Goal: Task Accomplishment & Management: Manage account settings

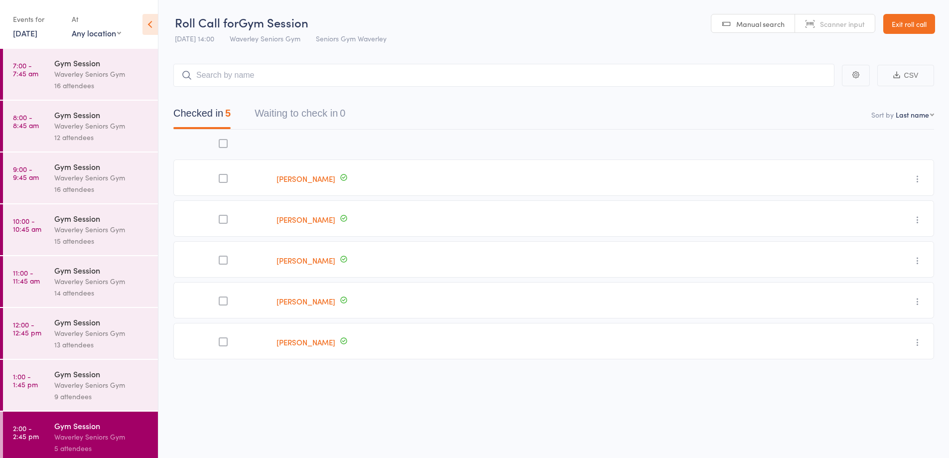
click at [30, 36] on link "[DATE]" at bounding box center [25, 32] width 24 height 11
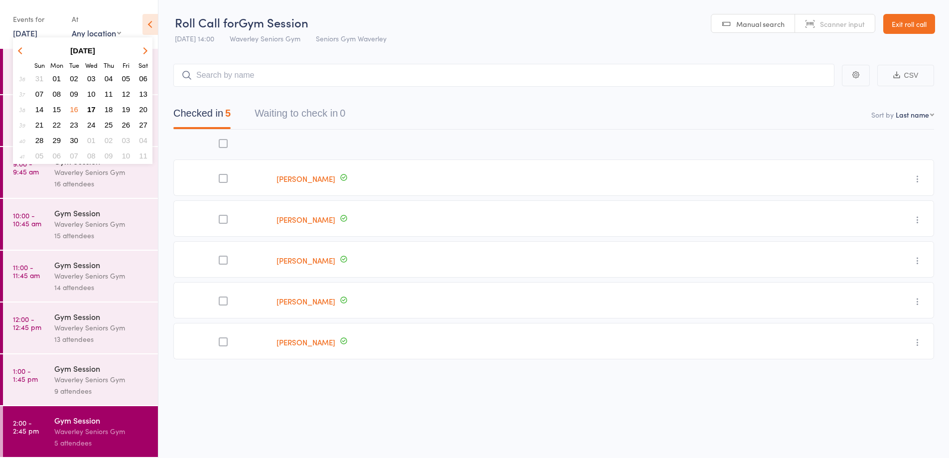
click at [90, 111] on span "17" at bounding box center [91, 109] width 8 height 8
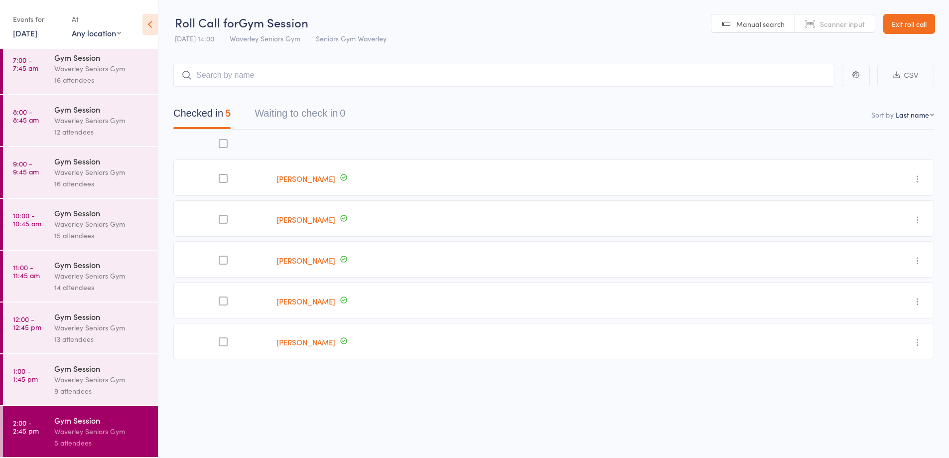
click at [89, 80] on div "16 attendees" at bounding box center [101, 79] width 95 height 11
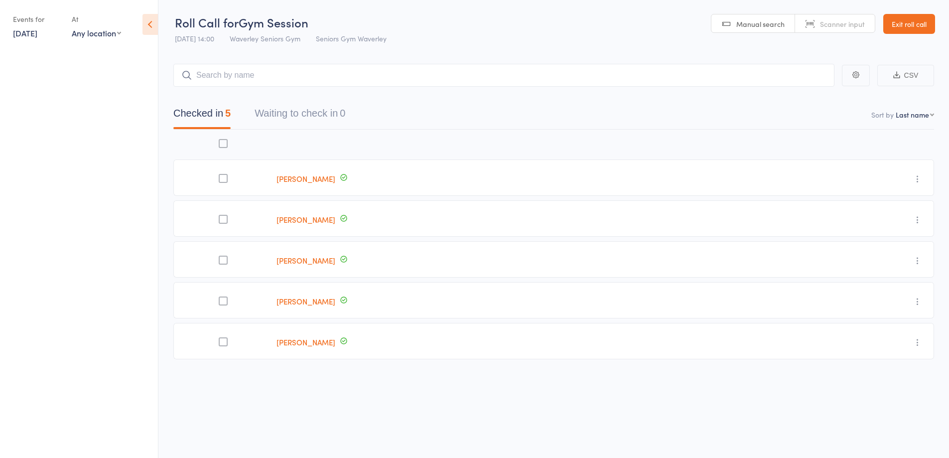
scroll to position [0, 0]
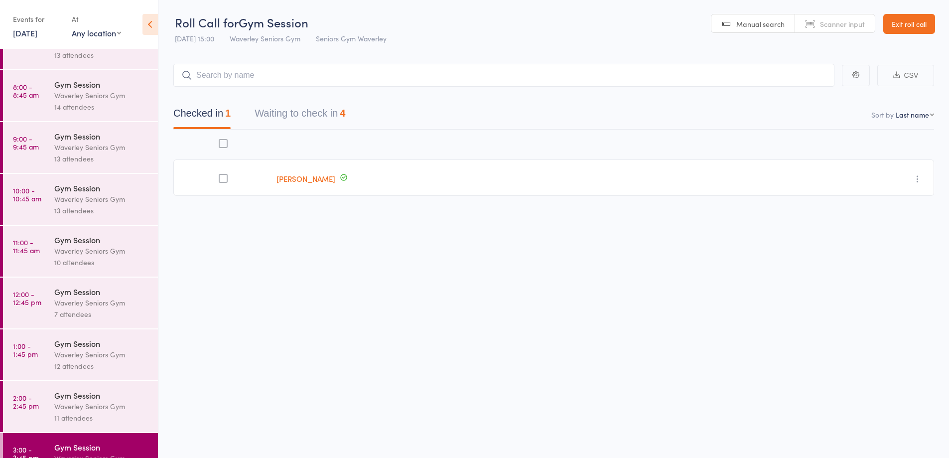
scroll to position [57, 0]
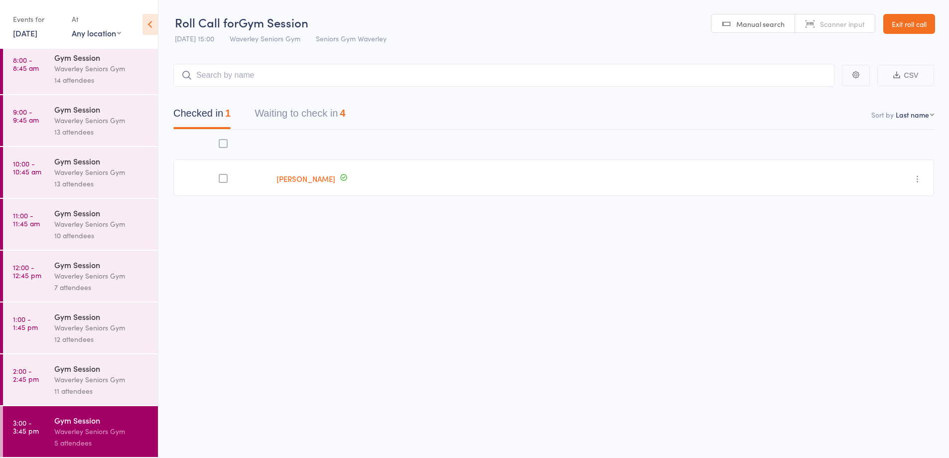
click at [298, 121] on button "Waiting to check in 4" at bounding box center [300, 116] width 91 height 26
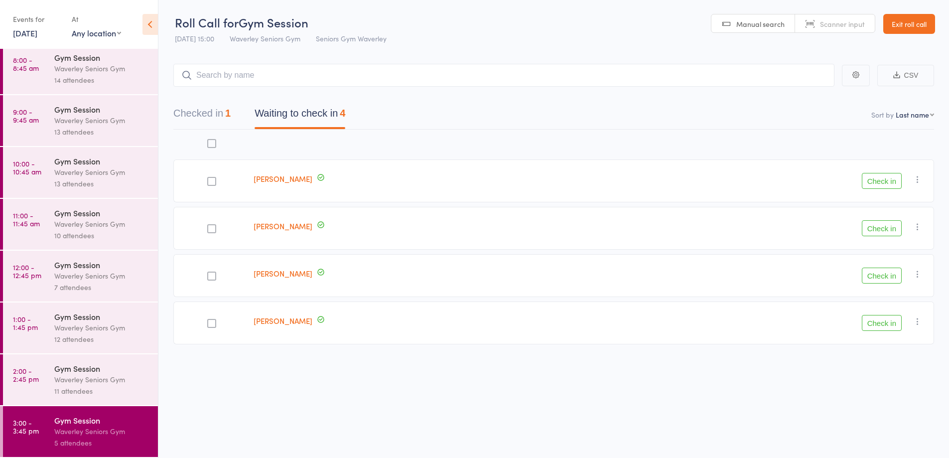
click at [881, 182] on button "Check in" at bounding box center [882, 181] width 40 height 16
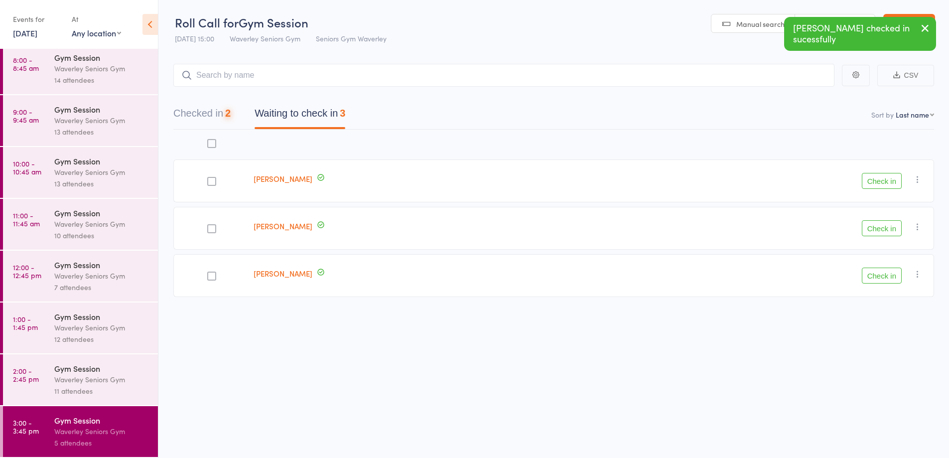
click at [881, 180] on button "Check in" at bounding box center [882, 181] width 40 height 16
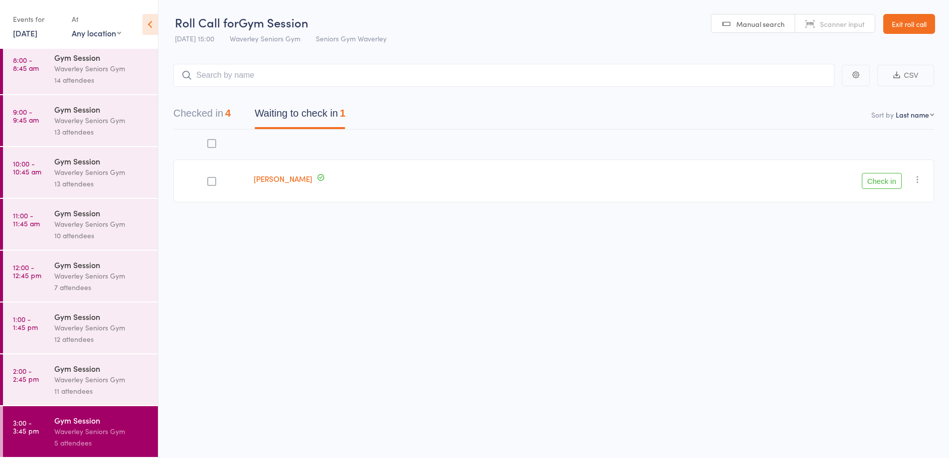
click at [53, 69] on link "8:00 - 8:45 am Gym Session Waverley Seniors Gym 14 attendees" at bounding box center [80, 68] width 155 height 51
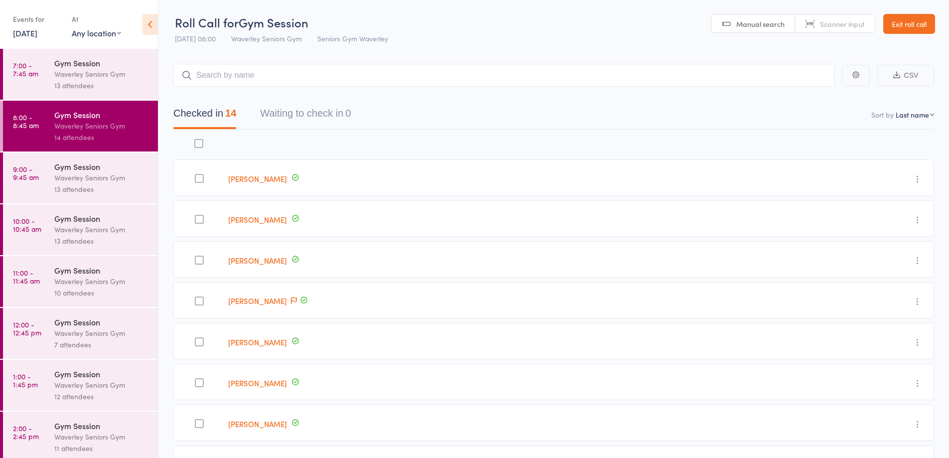
click at [94, 82] on div "13 attendees" at bounding box center [101, 85] width 95 height 11
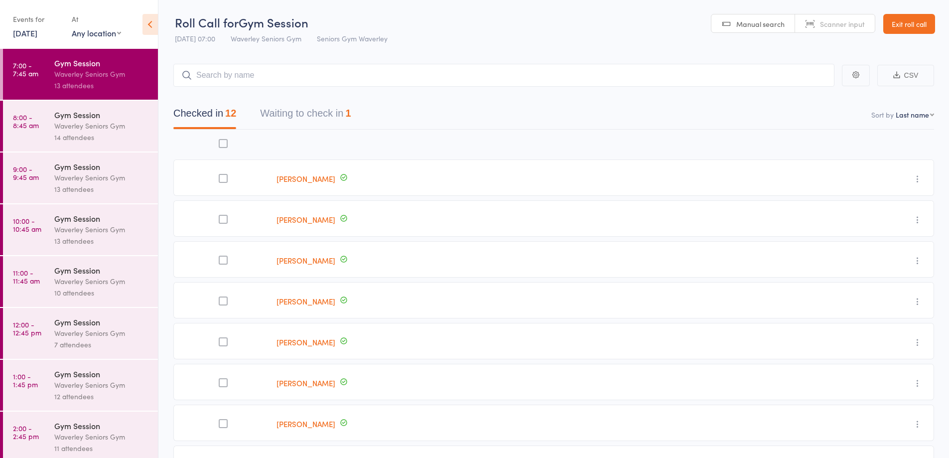
click at [314, 123] on button "Waiting to check in 1" at bounding box center [305, 116] width 91 height 26
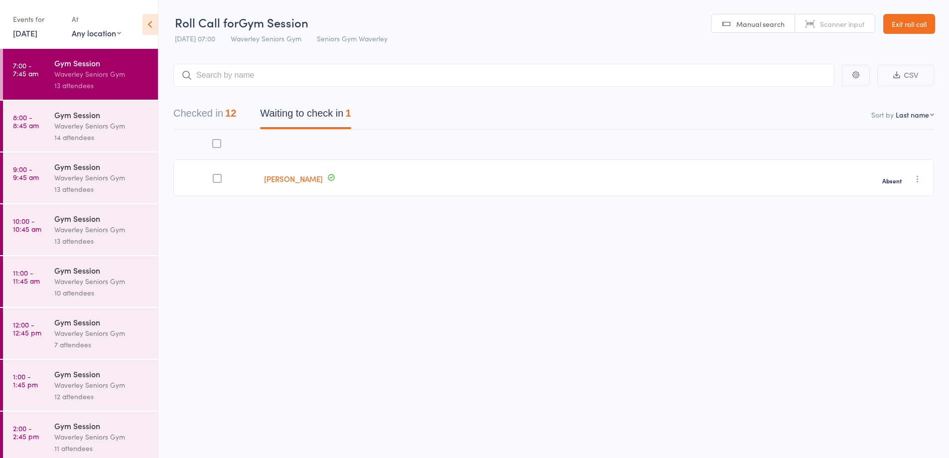
click at [313, 179] on link "Christine Harricks" at bounding box center [293, 178] width 59 height 10
click at [95, 186] on div "13 attendees" at bounding box center [101, 188] width 95 height 11
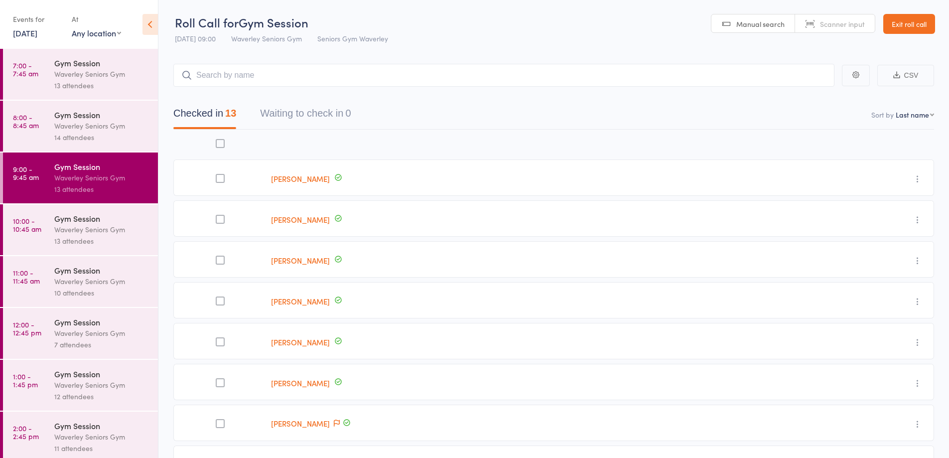
click at [91, 224] on div "Waverley Seniors Gym" at bounding box center [101, 229] width 95 height 11
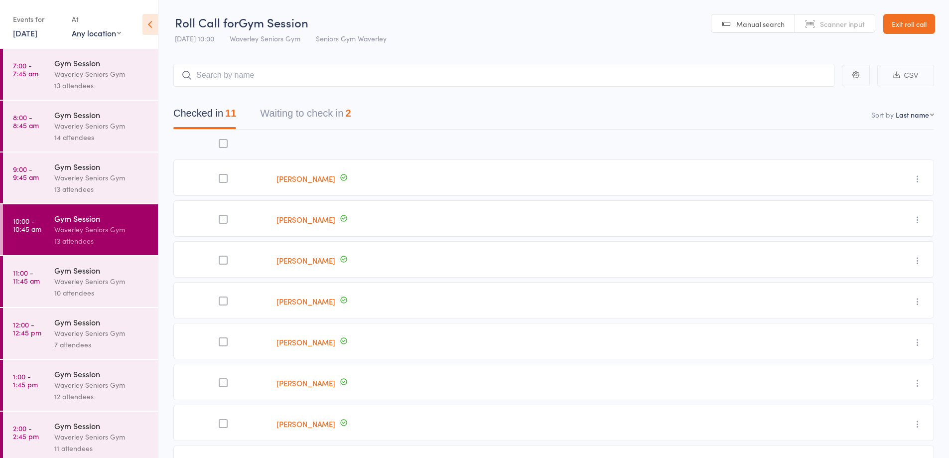
click at [283, 113] on button "Waiting to check in 2" at bounding box center [305, 116] width 91 height 26
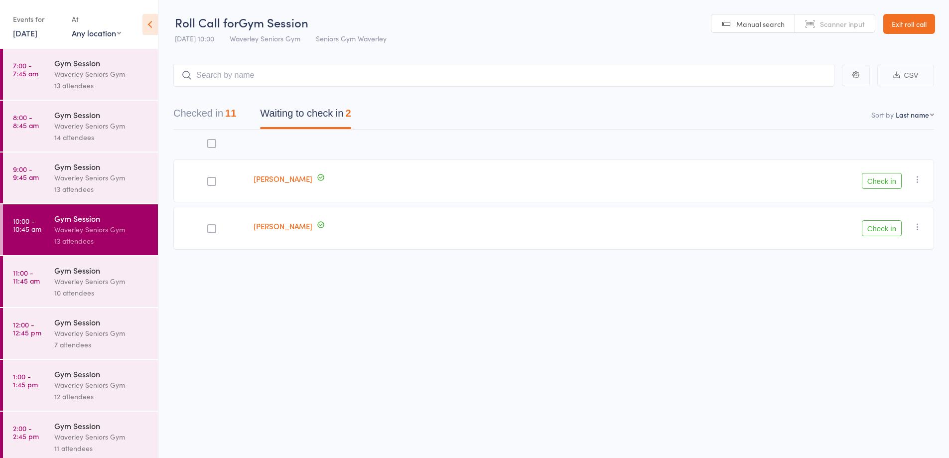
click at [899, 182] on button "Check in" at bounding box center [882, 181] width 40 height 16
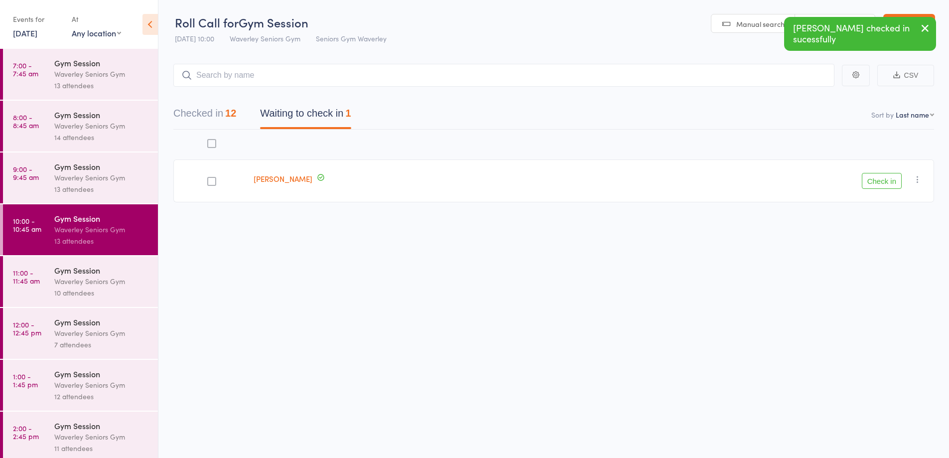
click at [63, 280] on div "Waverley Seniors Gym" at bounding box center [101, 281] width 95 height 11
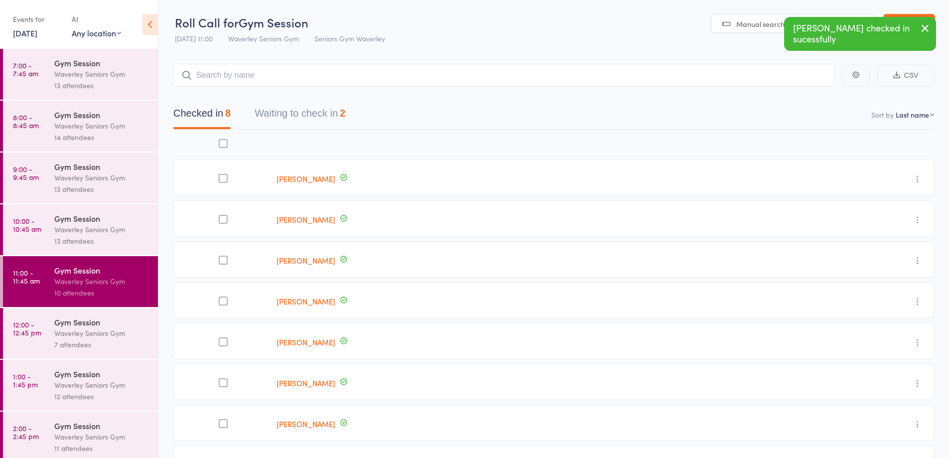
click at [274, 119] on button "Waiting to check in 2" at bounding box center [300, 116] width 91 height 26
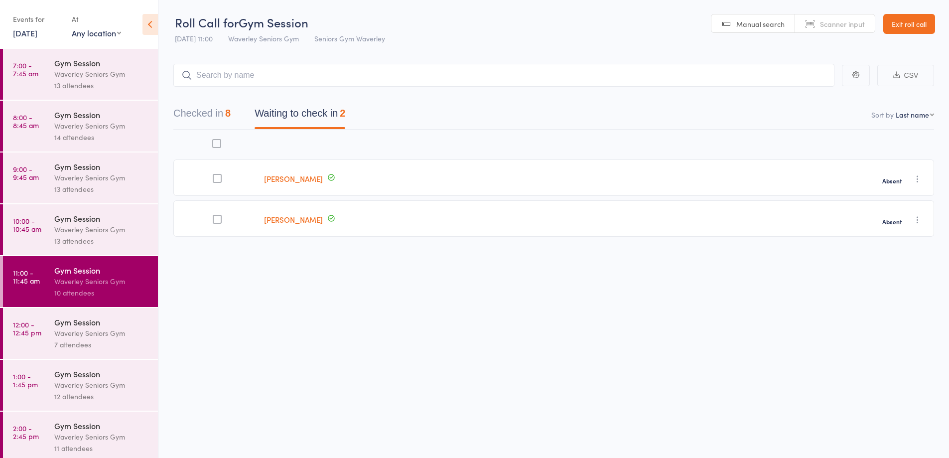
click at [98, 226] on div "Waverley Seniors Gym" at bounding box center [101, 229] width 95 height 11
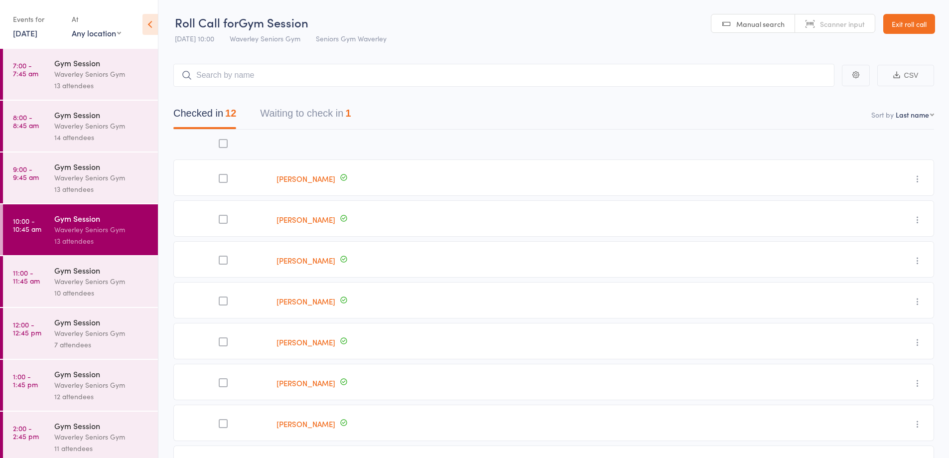
click at [304, 114] on button "Waiting to check in 1" at bounding box center [305, 116] width 91 height 26
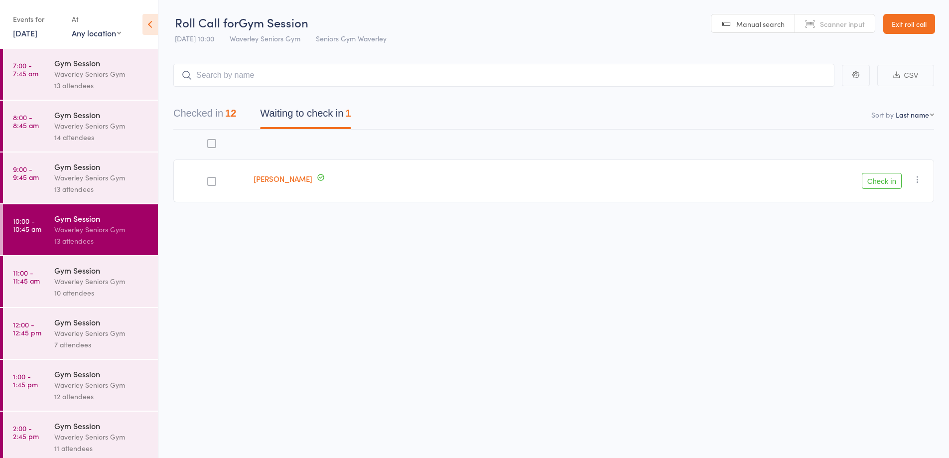
click at [86, 269] on div "Gym Session" at bounding box center [101, 270] width 95 height 11
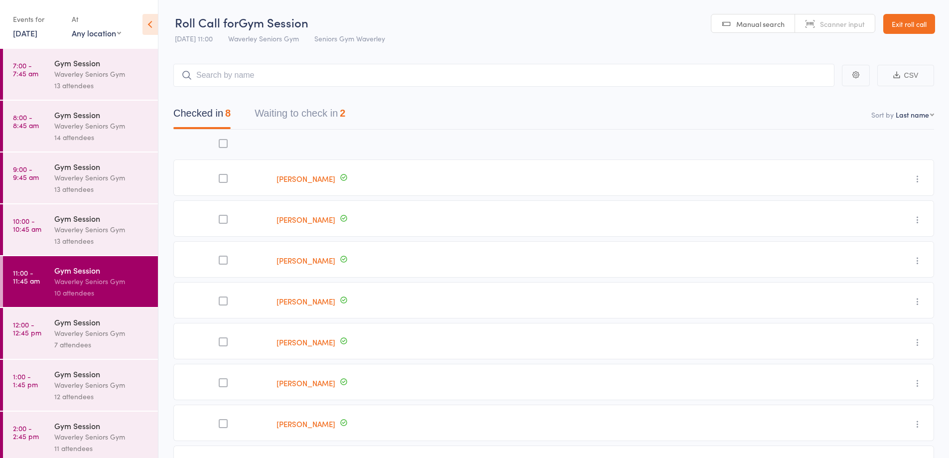
click at [76, 235] on div "13 attendees" at bounding box center [101, 240] width 95 height 11
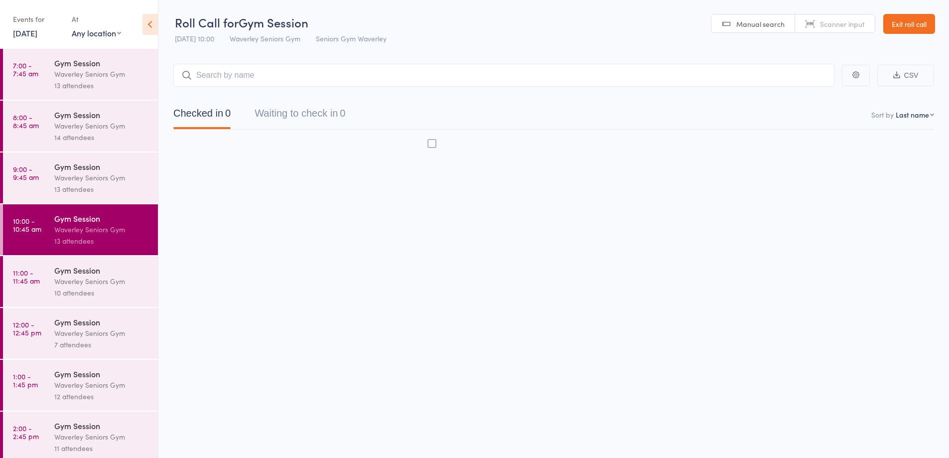
click at [316, 121] on button "Waiting to check in 0" at bounding box center [300, 116] width 91 height 26
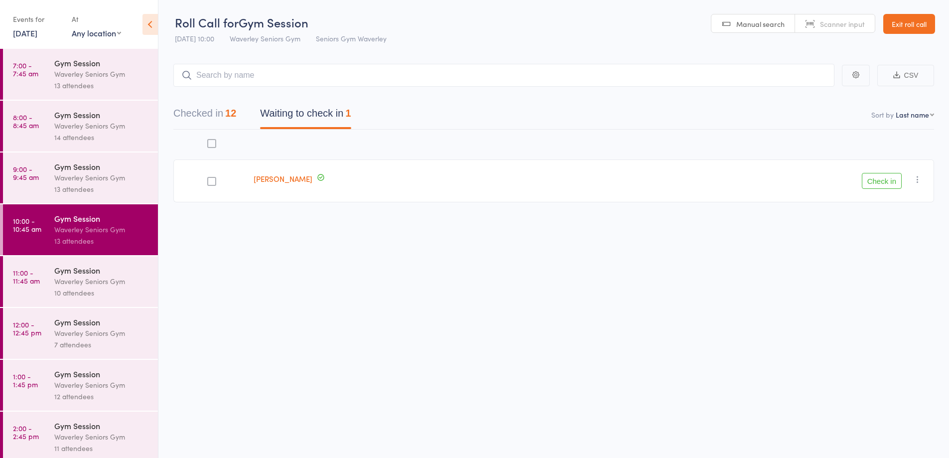
click at [886, 176] on button "Check in" at bounding box center [882, 181] width 40 height 16
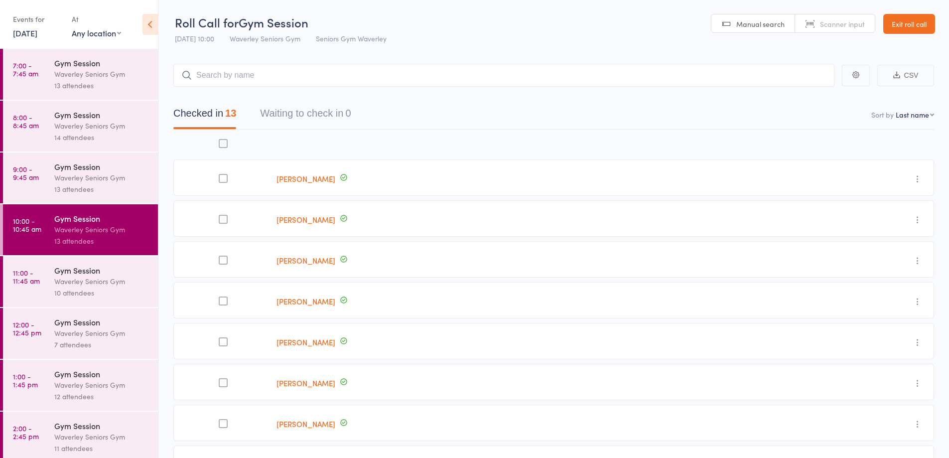
click at [69, 193] on div "13 attendees" at bounding box center [101, 188] width 95 height 11
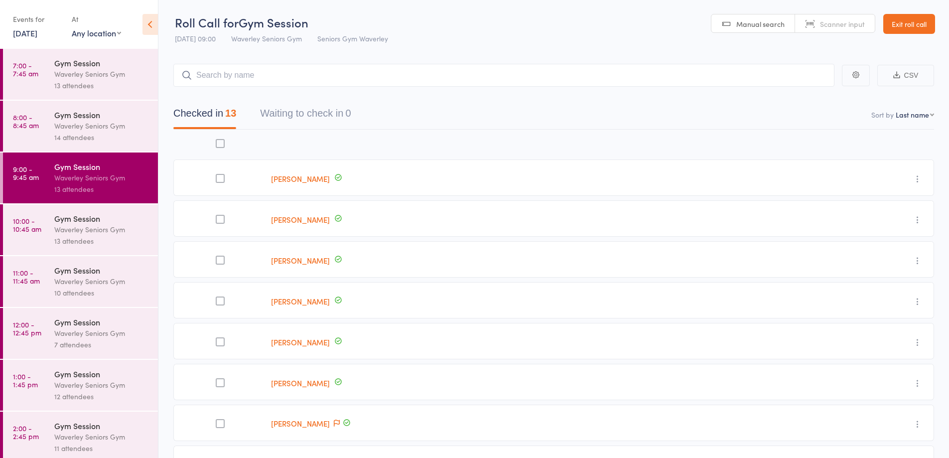
click at [72, 276] on div "Waverley Seniors Gym" at bounding box center [101, 281] width 95 height 11
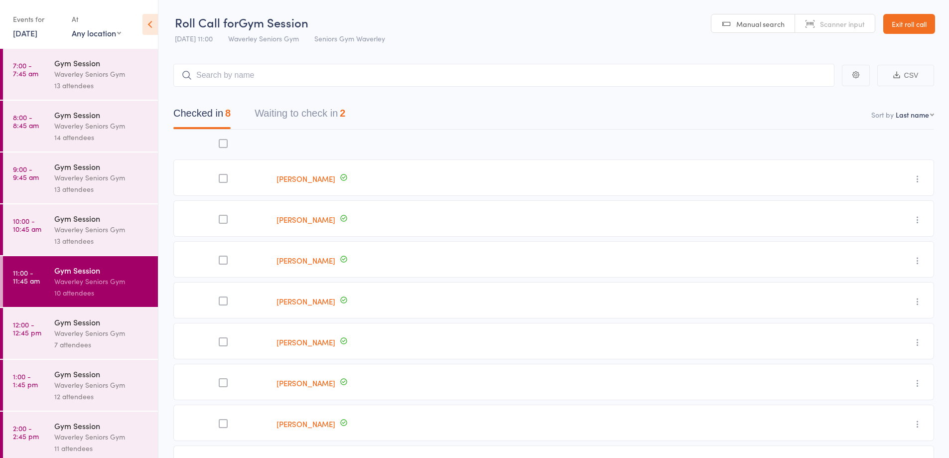
click at [105, 329] on div "Waverley Seniors Gym" at bounding box center [101, 332] width 95 height 11
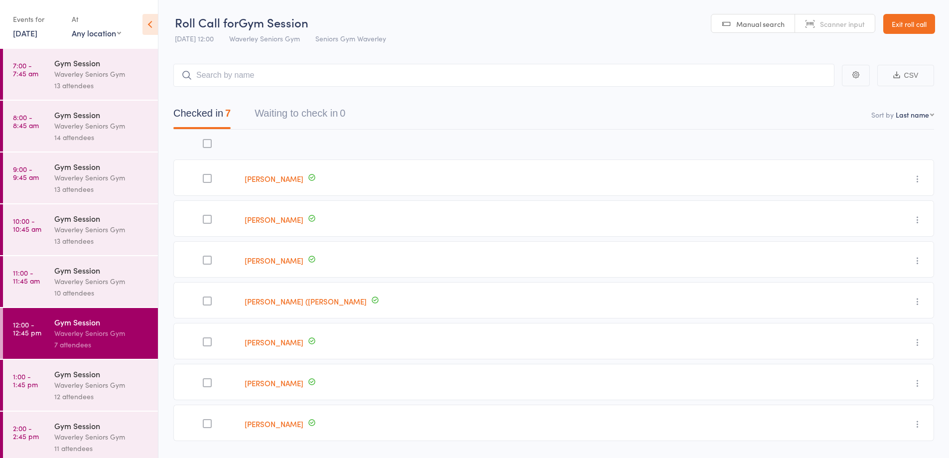
click at [82, 388] on div "Waverley Seniors Gym" at bounding box center [101, 384] width 95 height 11
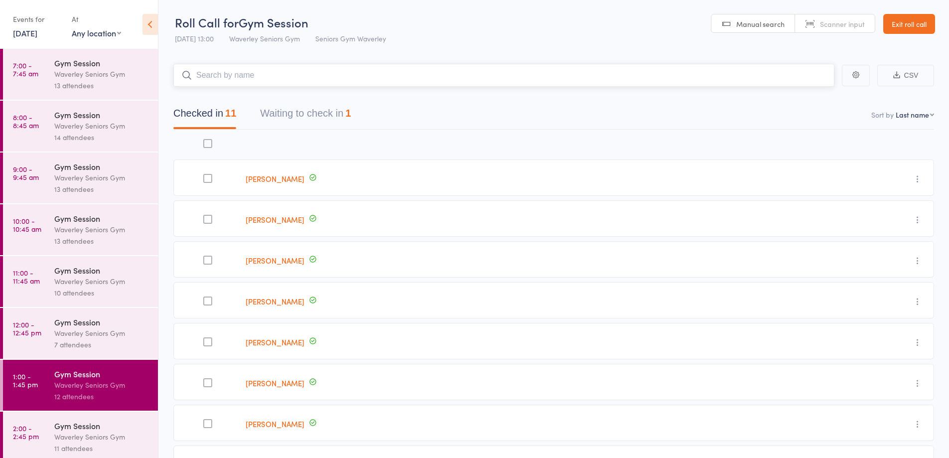
click at [319, 125] on button "Waiting to check in 1" at bounding box center [305, 116] width 91 height 26
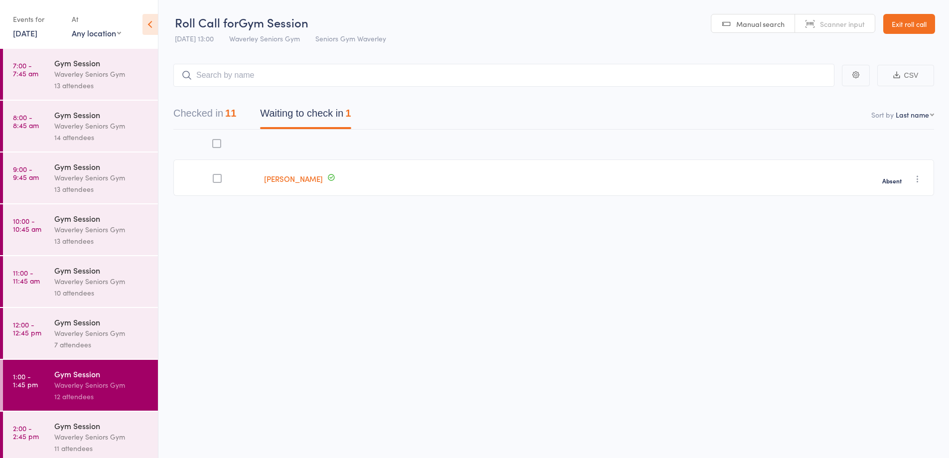
click at [75, 429] on div "Gym Session" at bounding box center [101, 425] width 95 height 11
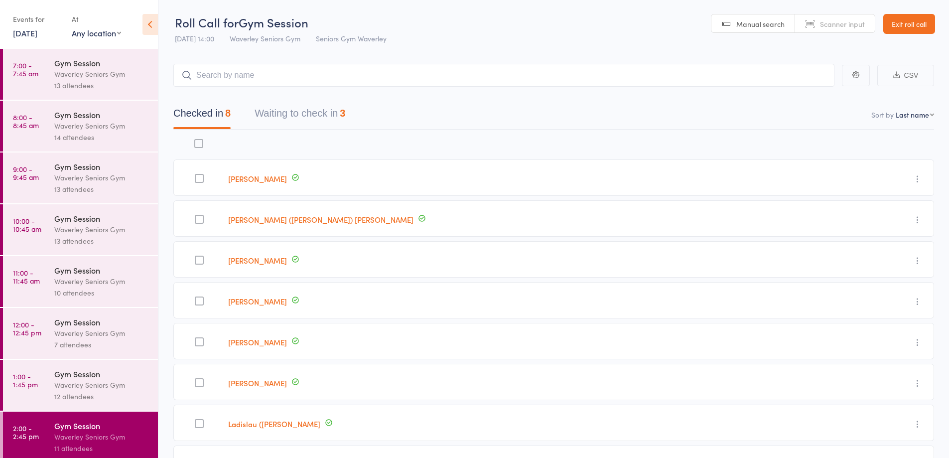
click at [306, 116] on button "Waiting to check in 3" at bounding box center [300, 116] width 91 height 26
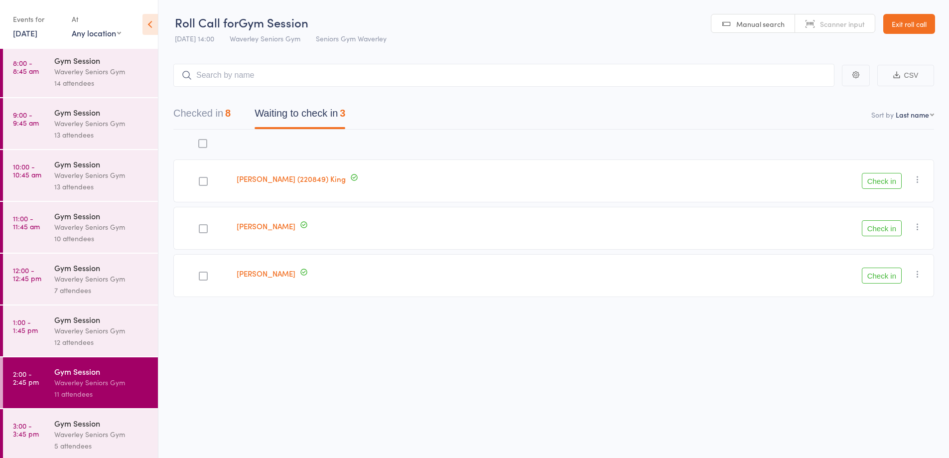
scroll to position [57, 0]
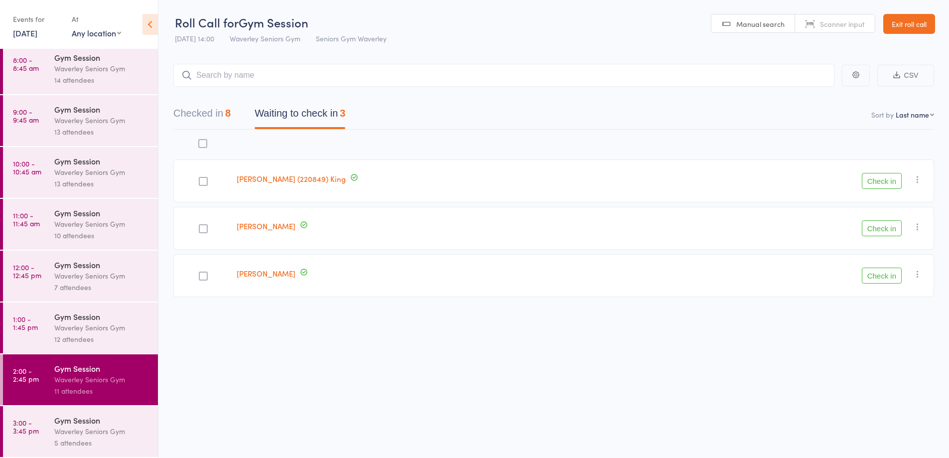
click at [880, 179] on button "Check in" at bounding box center [882, 181] width 40 height 16
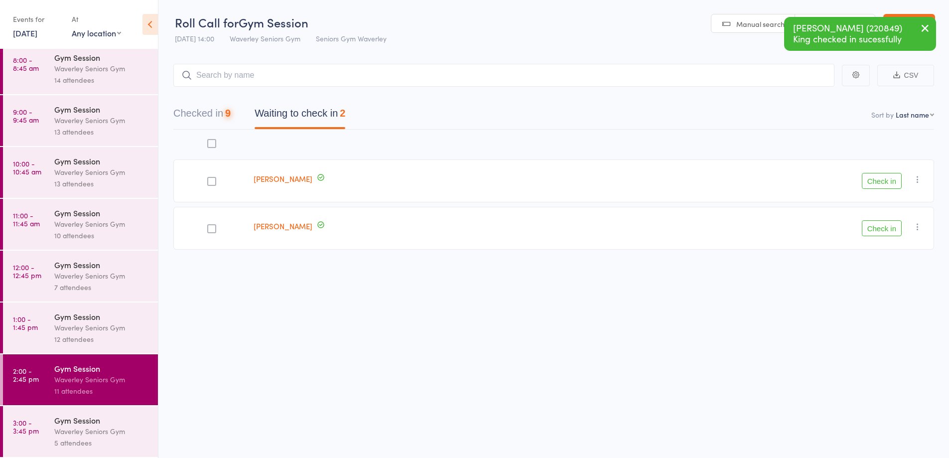
click at [878, 180] on button "Check in" at bounding box center [882, 181] width 40 height 16
click at [916, 175] on icon "button" at bounding box center [918, 179] width 10 height 10
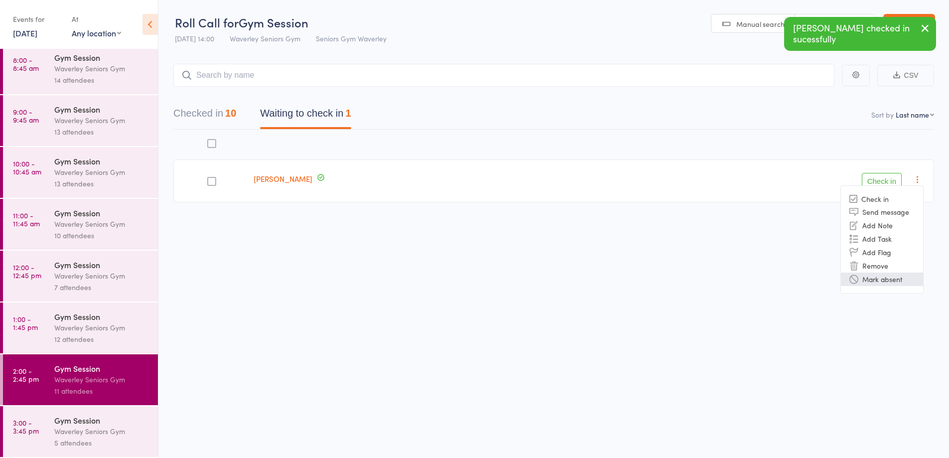
click at [870, 279] on li "Mark absent" at bounding box center [882, 279] width 82 height 13
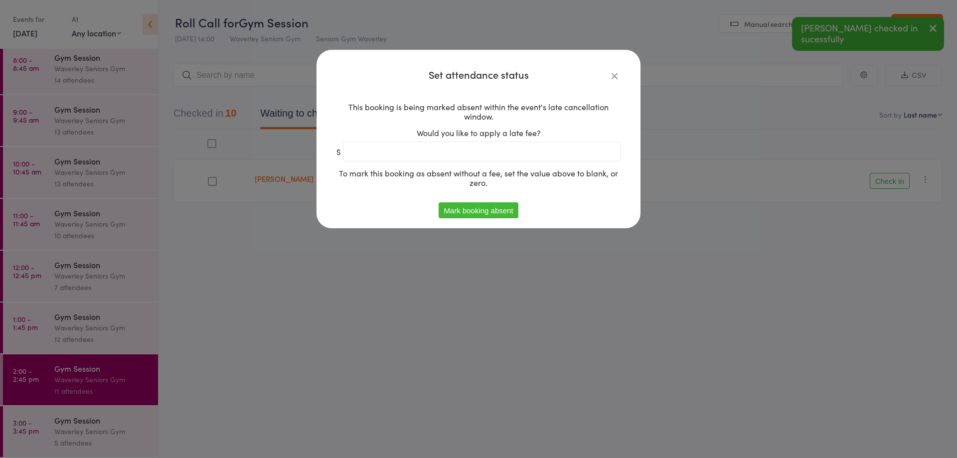
click at [485, 212] on button "Mark booking absent" at bounding box center [477, 210] width 79 height 16
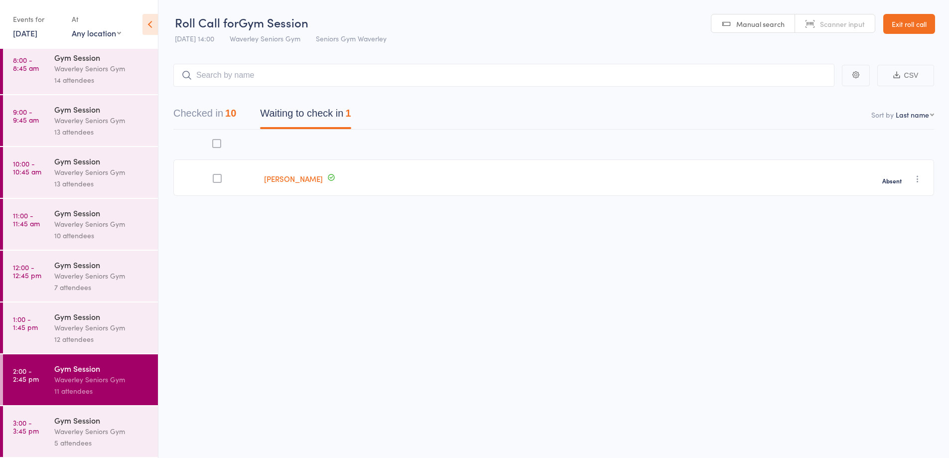
click at [77, 425] on div "Gym Session" at bounding box center [101, 420] width 95 height 11
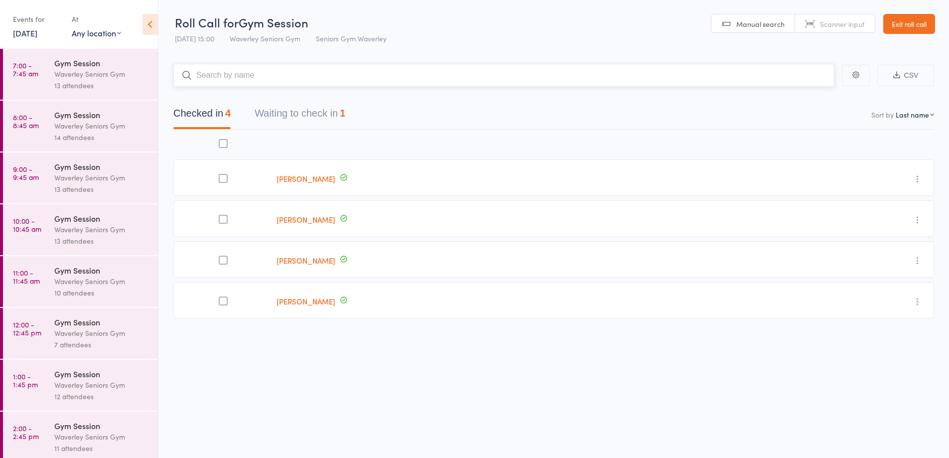
scroll to position [0, 0]
click at [342, 115] on button "Waiting to check in 1" at bounding box center [300, 115] width 91 height 26
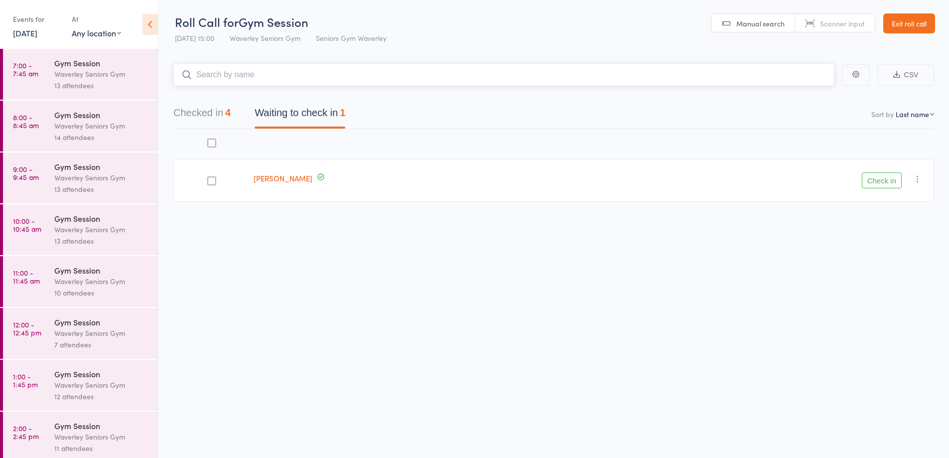
scroll to position [57, 0]
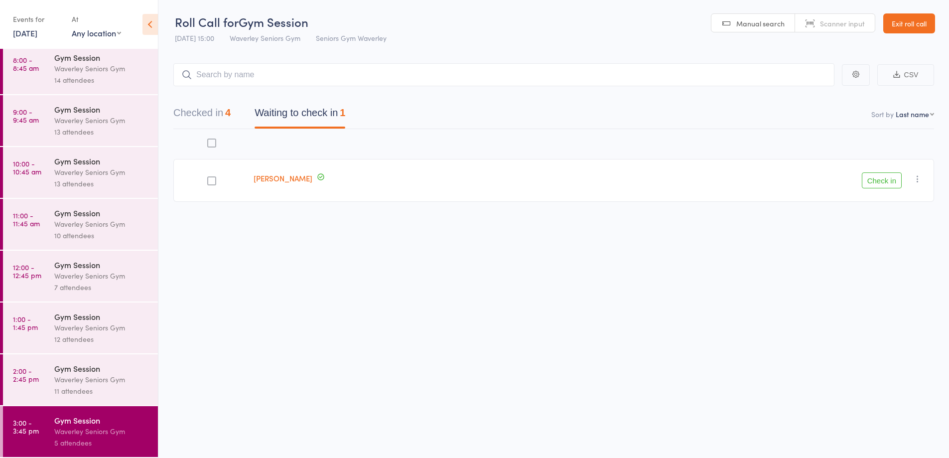
click at [45, 379] on link "2:00 - 2:45 pm Gym Session Waverley Seniors Gym 11 attendees" at bounding box center [80, 379] width 155 height 51
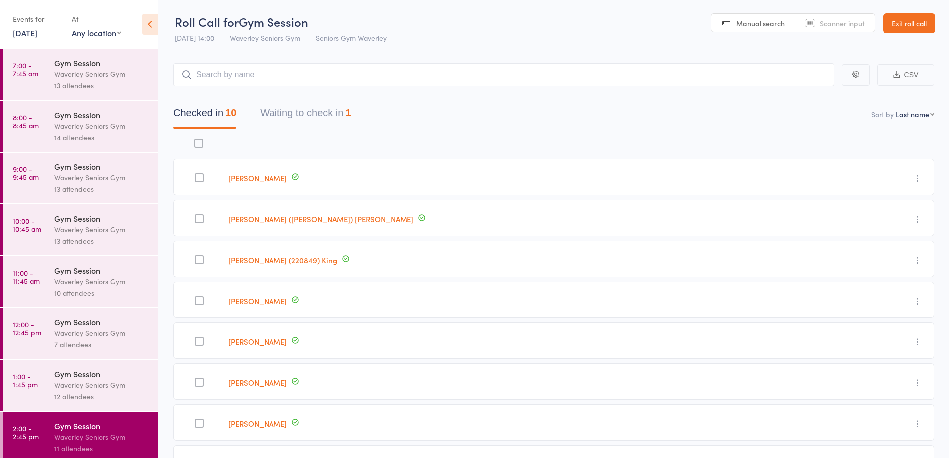
click at [65, 177] on div "Waverley Seniors Gym" at bounding box center [101, 177] width 95 height 11
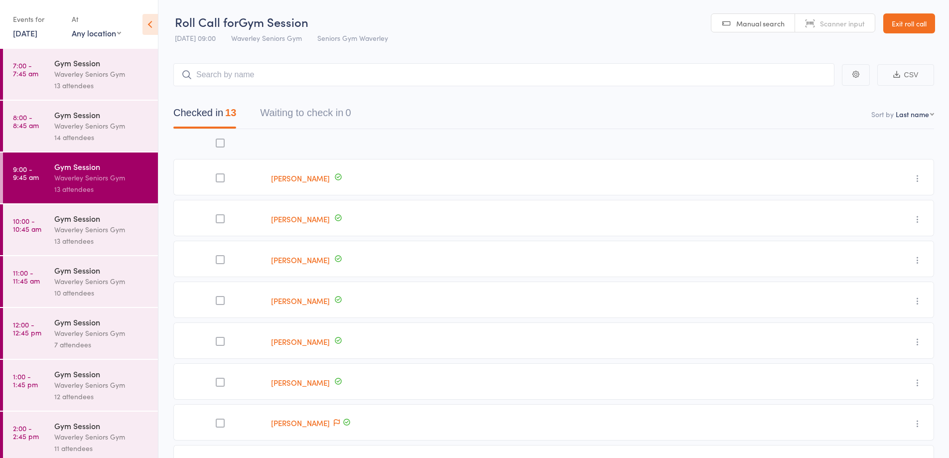
click at [330, 76] on input "search" at bounding box center [503, 74] width 661 height 23
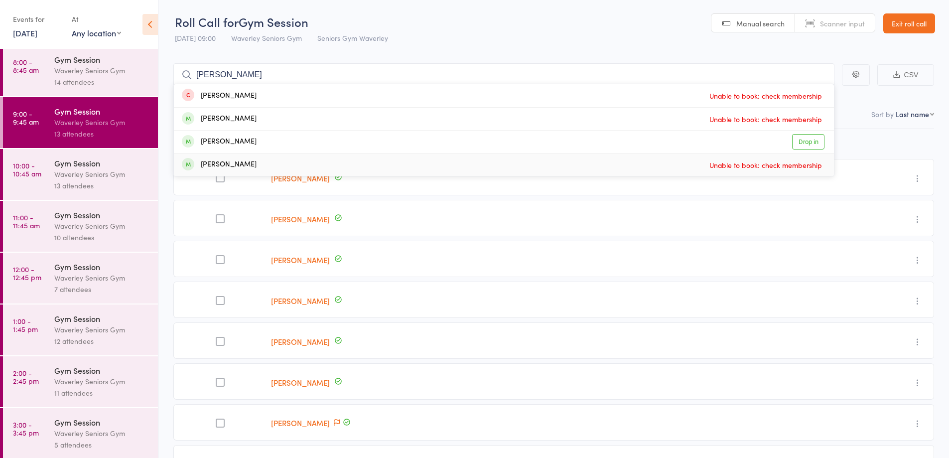
scroll to position [57, 0]
type input "debor"
click at [77, 369] on div "Gym Session" at bounding box center [101, 368] width 95 height 11
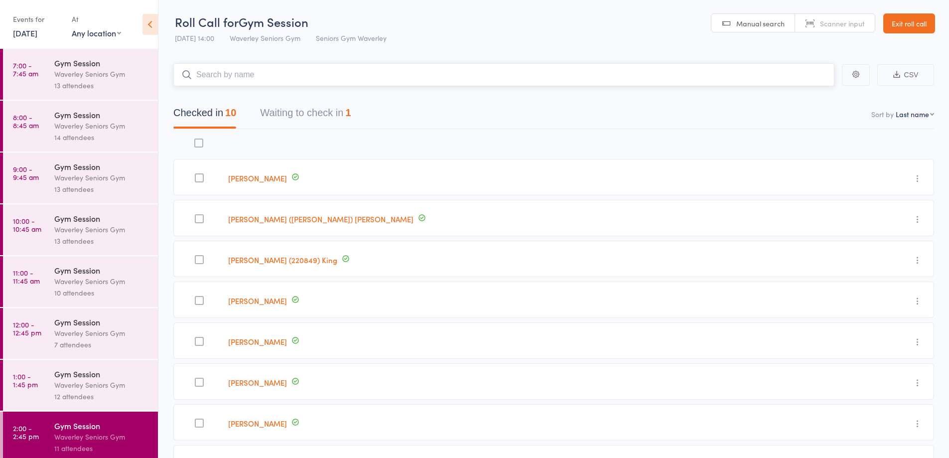
click at [349, 117] on button "Waiting to check in 1" at bounding box center [305, 115] width 91 height 26
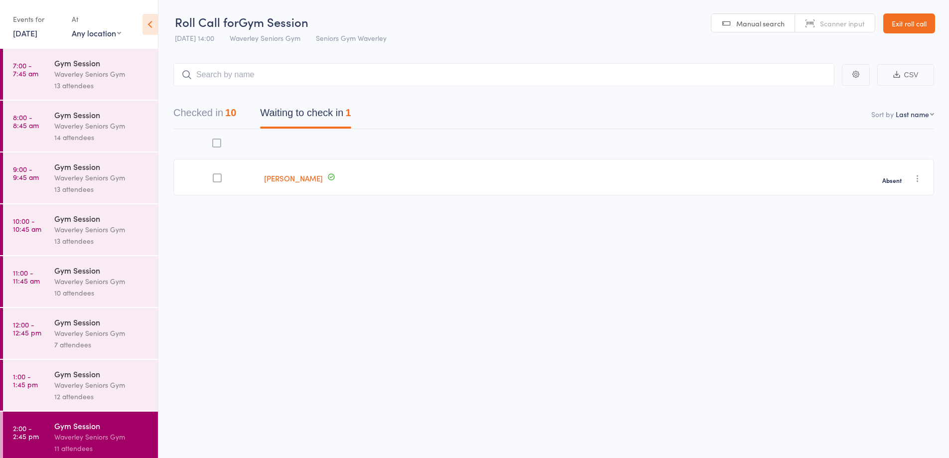
drag, startPoint x: 924, startPoint y: 174, endPoint x: 919, endPoint y: 176, distance: 5.8
click at [924, 174] on div "Absent Check in Send message Add Note Add Task Add Flag Remove" at bounding box center [795, 177] width 277 height 36
drag, startPoint x: 919, startPoint y: 176, endPoint x: 900, endPoint y: 213, distance: 41.7
click at [919, 176] on icon "button" at bounding box center [918, 178] width 10 height 10
click at [877, 266] on li "Remove" at bounding box center [882, 264] width 82 height 13
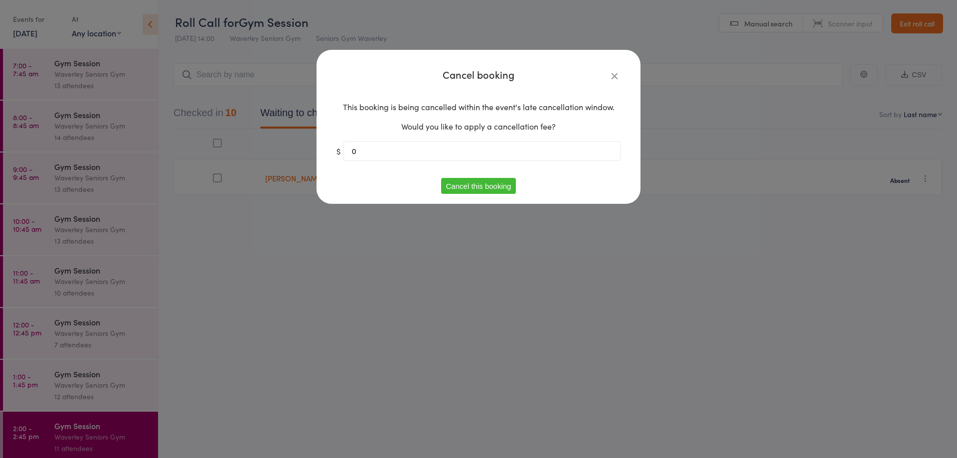
click at [467, 188] on button "Cancel this booking" at bounding box center [478, 186] width 75 height 16
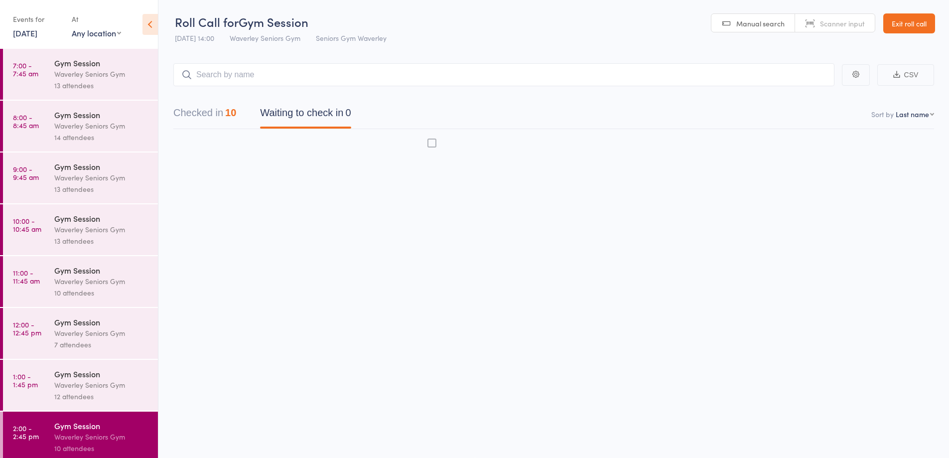
click at [73, 173] on div "Waverley Seniors Gym" at bounding box center [101, 177] width 95 height 11
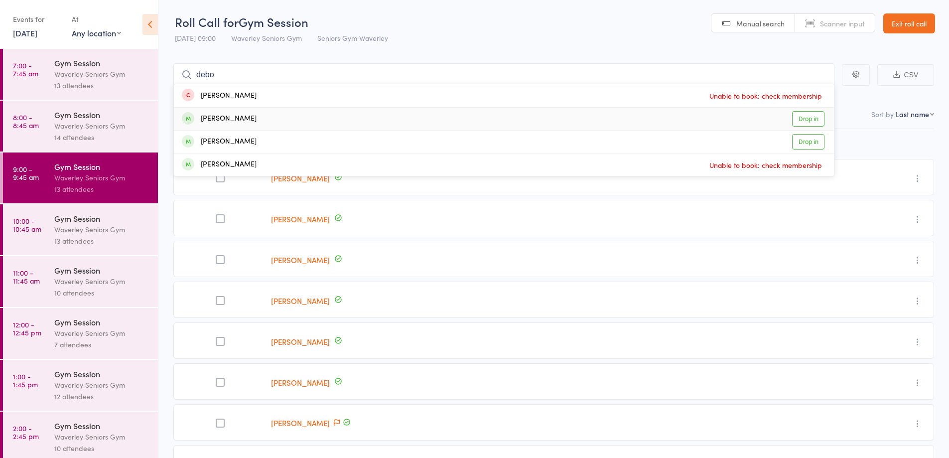
type input "debo"
click at [798, 119] on link "Drop in" at bounding box center [808, 118] width 32 height 15
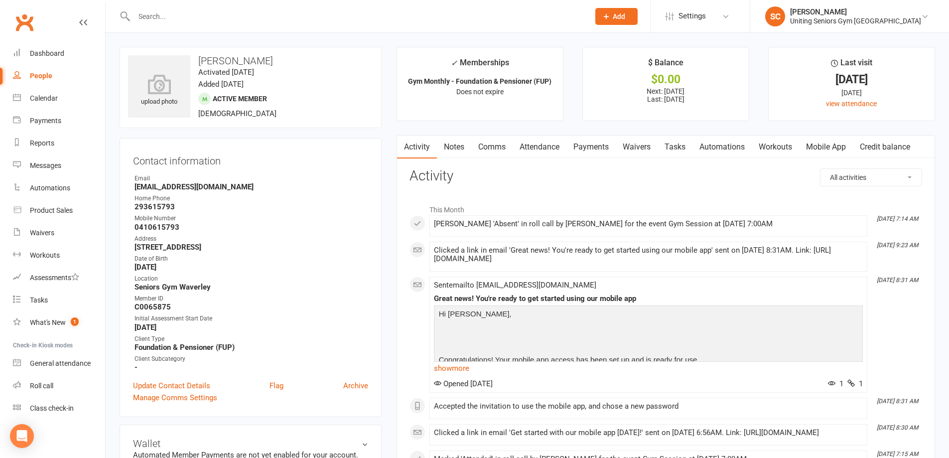
click at [493, 151] on link "Comms" at bounding box center [491, 147] width 41 height 23
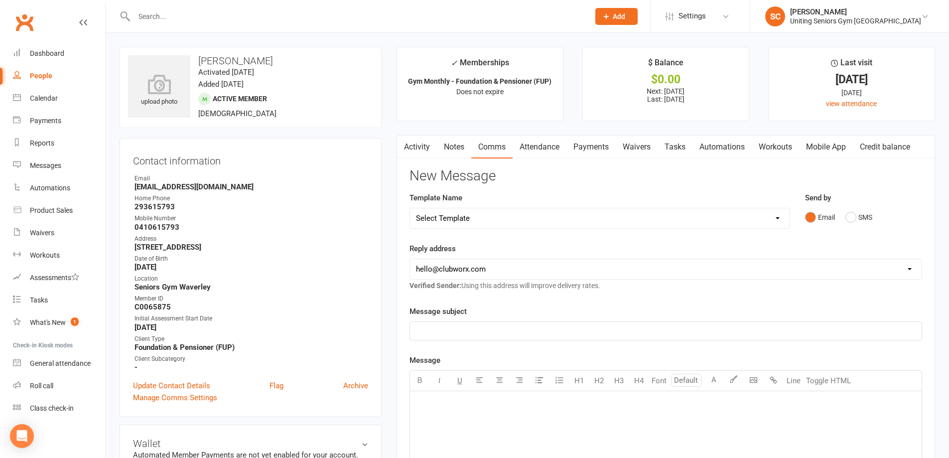
click at [477, 216] on select "Select Template [Email] Absent [Email] Non-attendance [Email] PE2 - Bookings [E…" at bounding box center [600, 218] width 380 height 20
select select "0"
click at [410, 208] on select "Select Template [Email] Absent [Email] Non-attendance [Email] PE2 - Bookings [E…" at bounding box center [600, 218] width 380 height 20
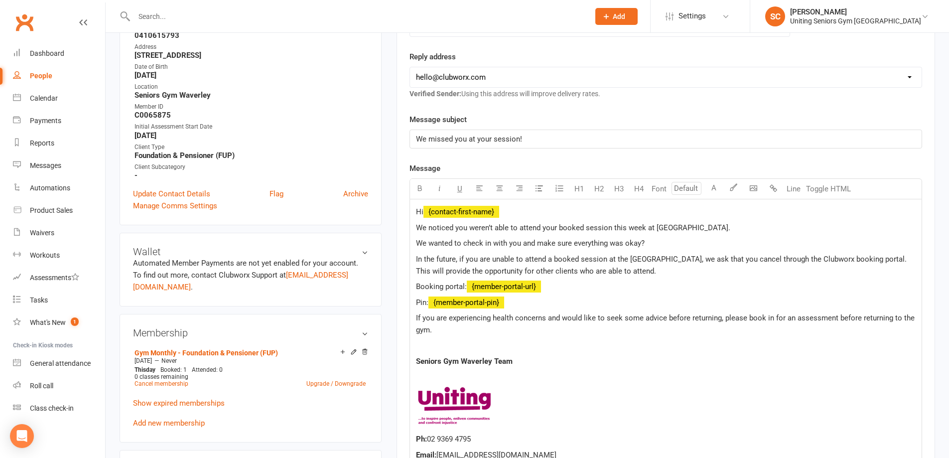
scroll to position [199, 0]
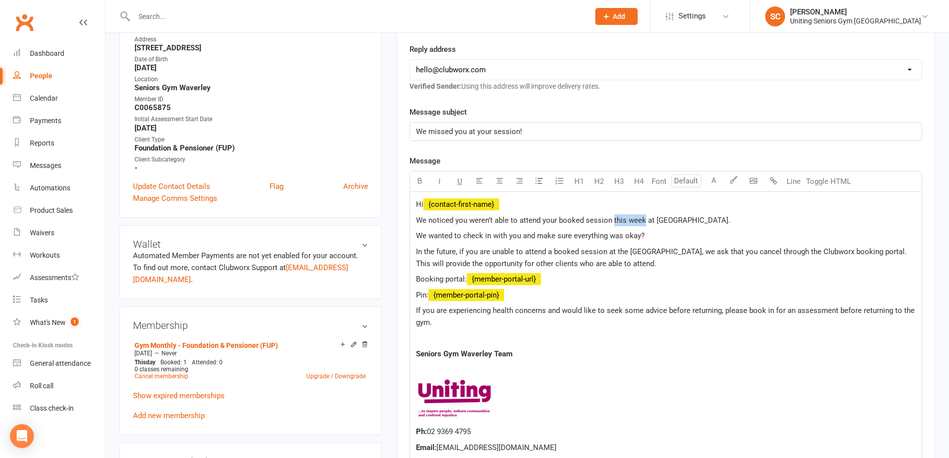
drag, startPoint x: 644, startPoint y: 217, endPoint x: 612, endPoint y: 217, distance: 31.4
click at [612, 217] on span "We noticed you weren’t able to attend your booked session this week at Seniors …" at bounding box center [573, 220] width 314 height 9
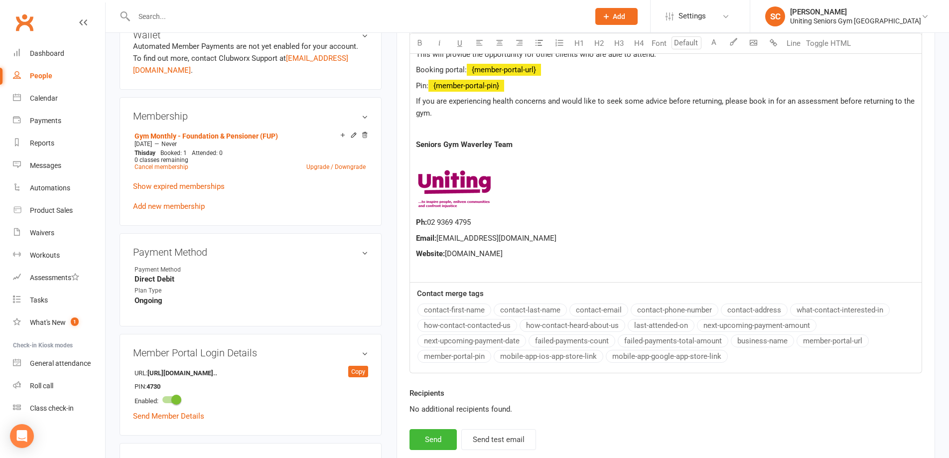
scroll to position [548, 0]
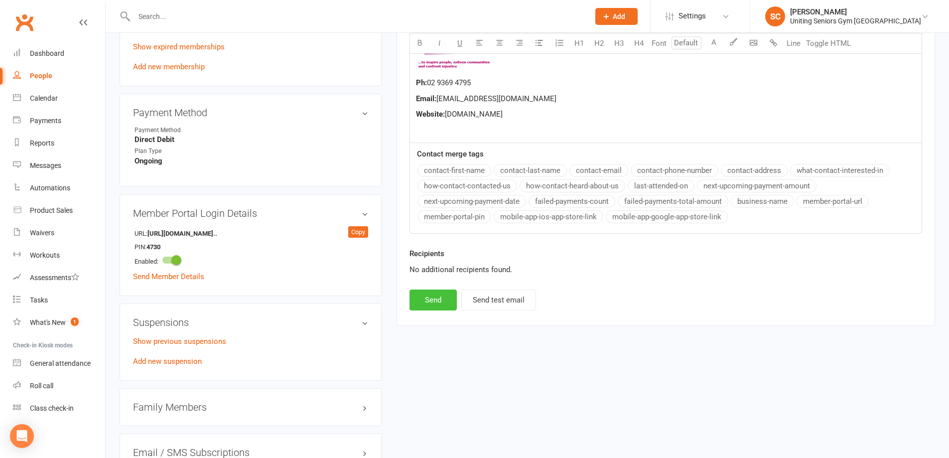
click at [441, 296] on button "Send" at bounding box center [433, 299] width 47 height 21
select select
